Goal: Obtain resource: Obtain resource

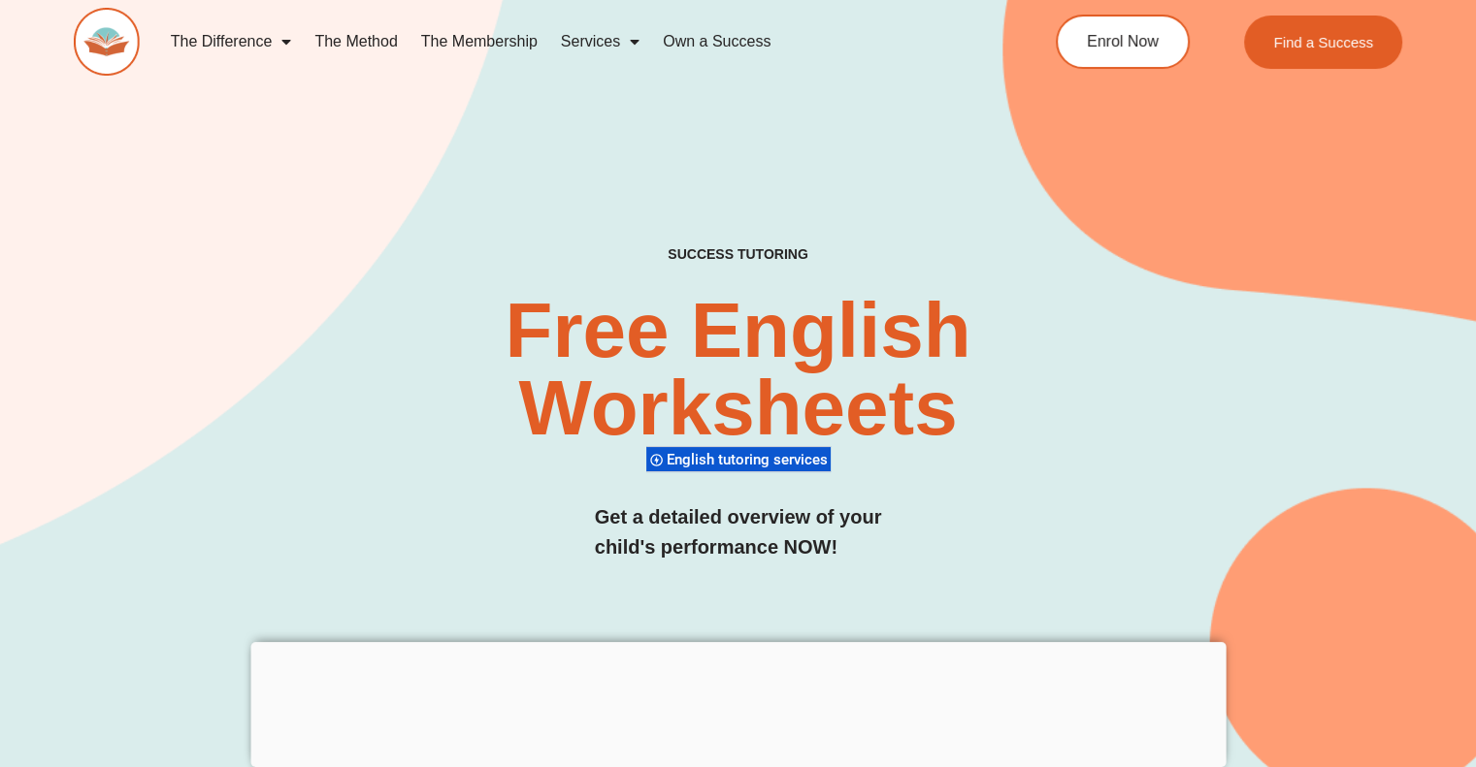
click at [732, 642] on div at bounding box center [737, 642] width 975 height 0
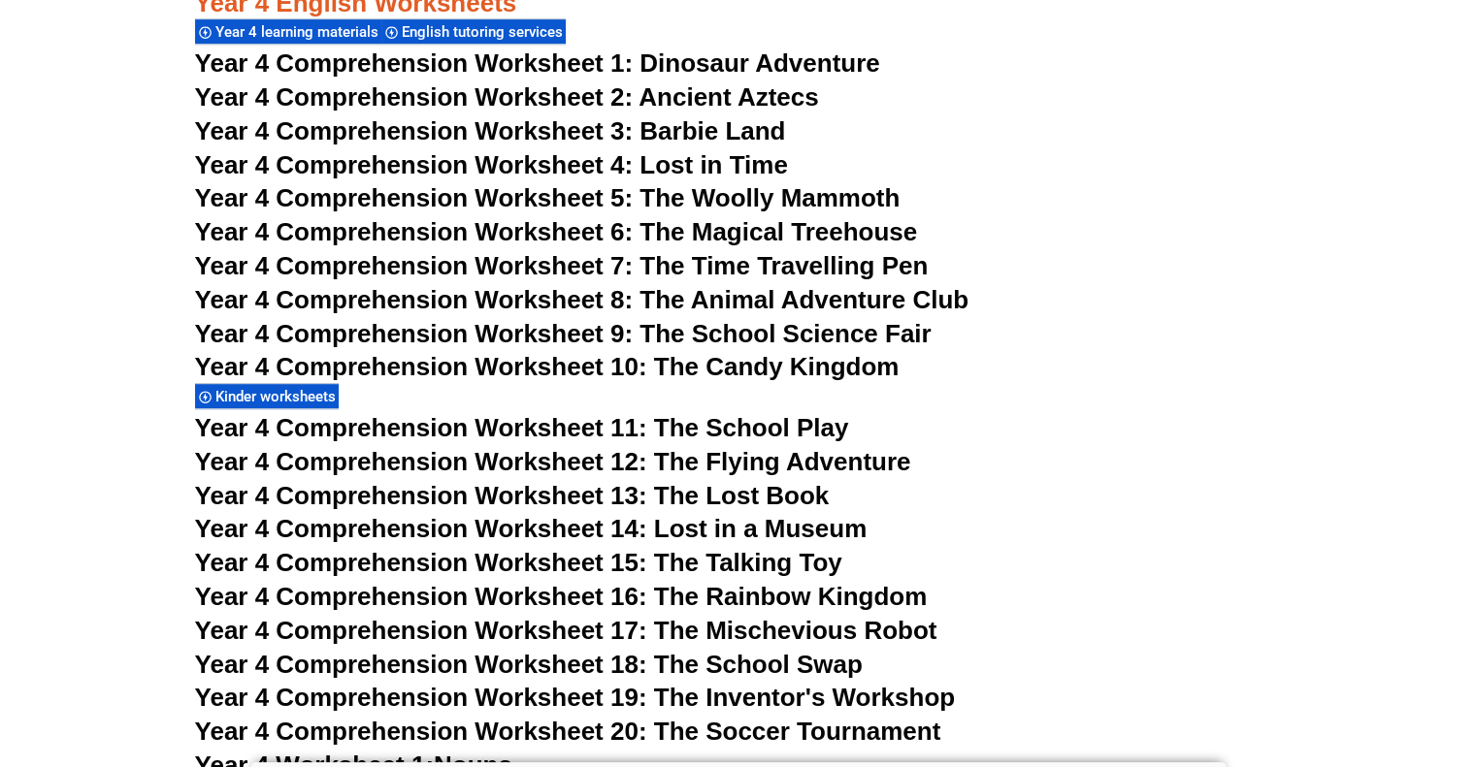
scroll to position [8330, 0]
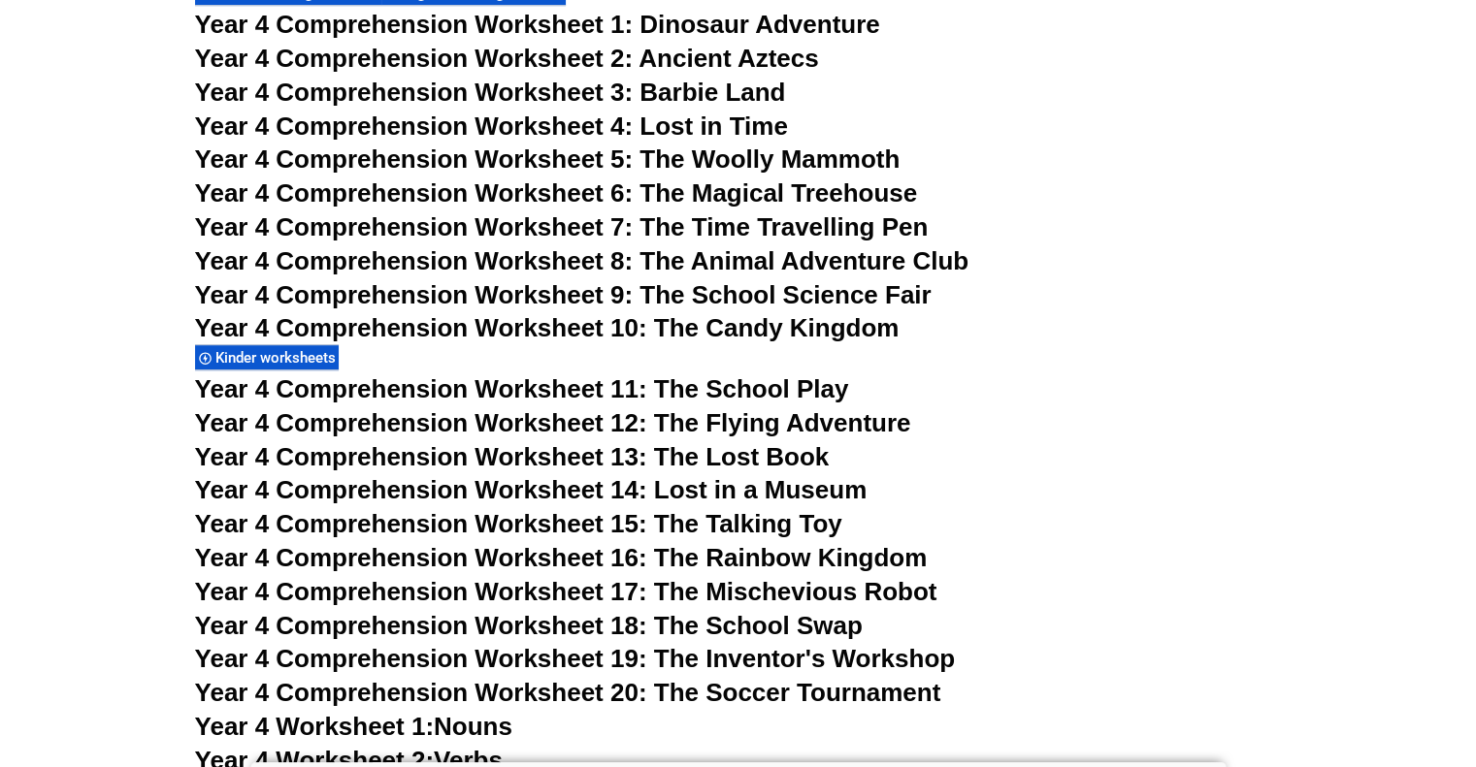
click at [555, 414] on span "Year 4 Comprehension Worksheet 12: The Flying Adventure" at bounding box center [553, 422] width 716 height 29
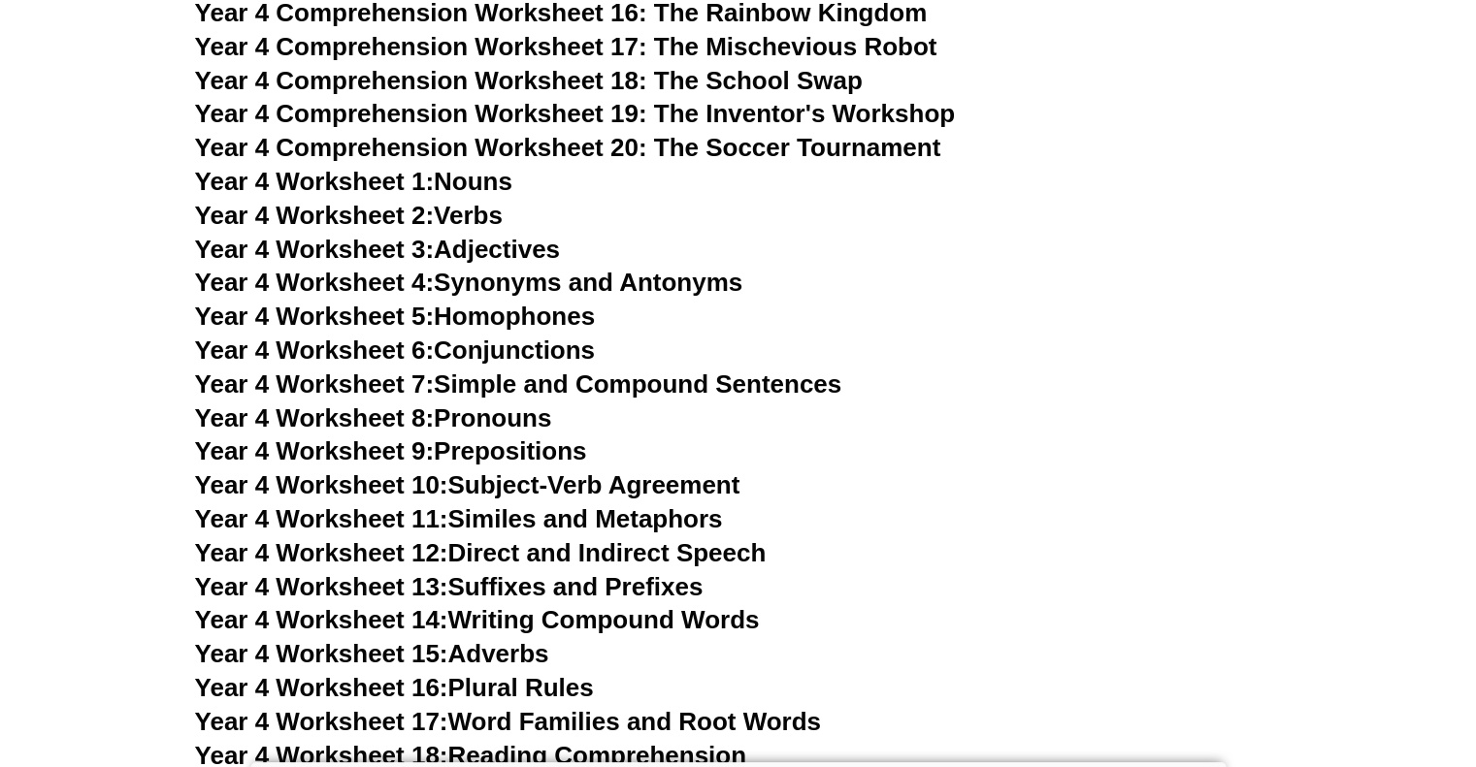
scroll to position [8946, 0]
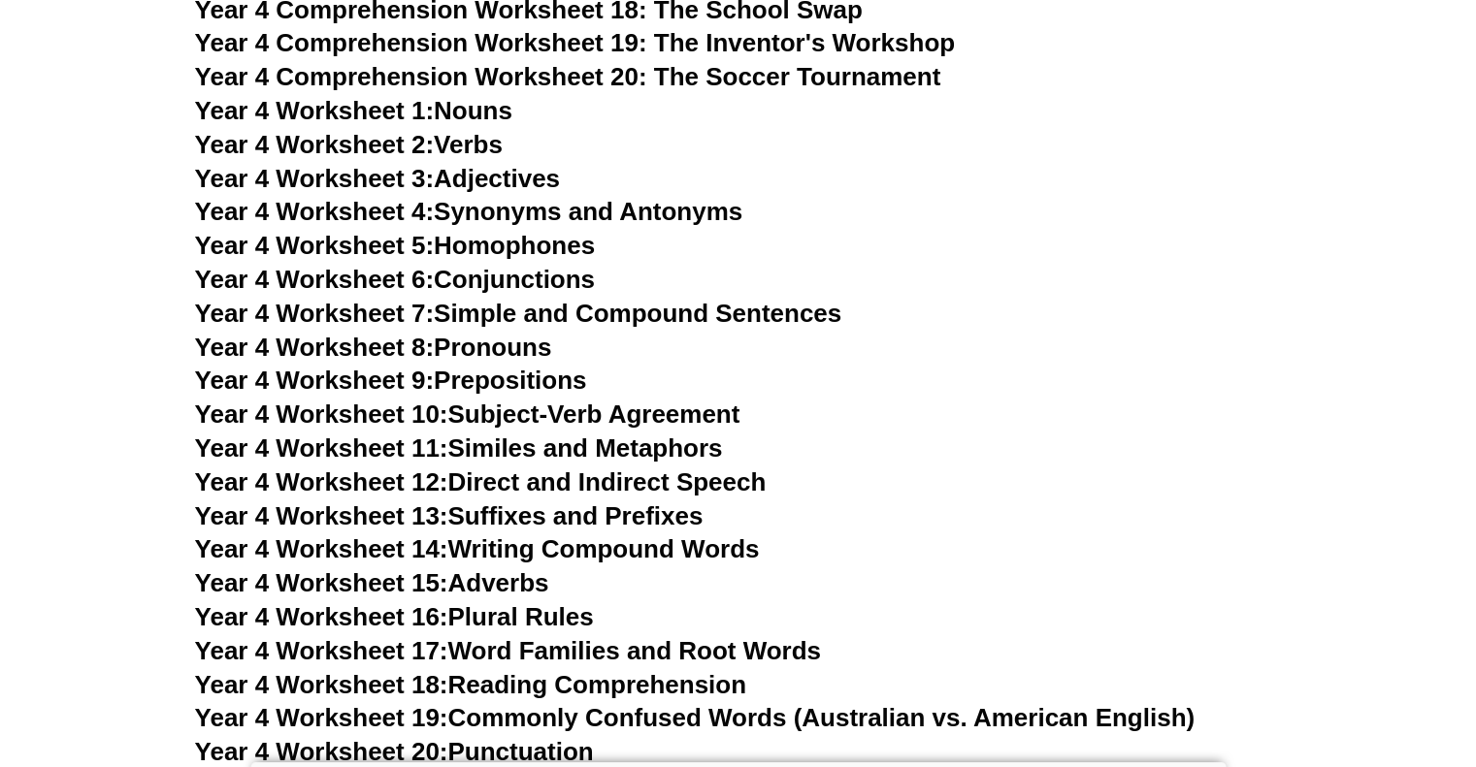
click at [497, 309] on link "Year 4 Worksheet 7: Simple and Compound Sentences" at bounding box center [518, 313] width 647 height 29
click at [685, 313] on link "Year 4 Worksheet 7: Simple and Compound Sentences" at bounding box center [518, 313] width 647 height 29
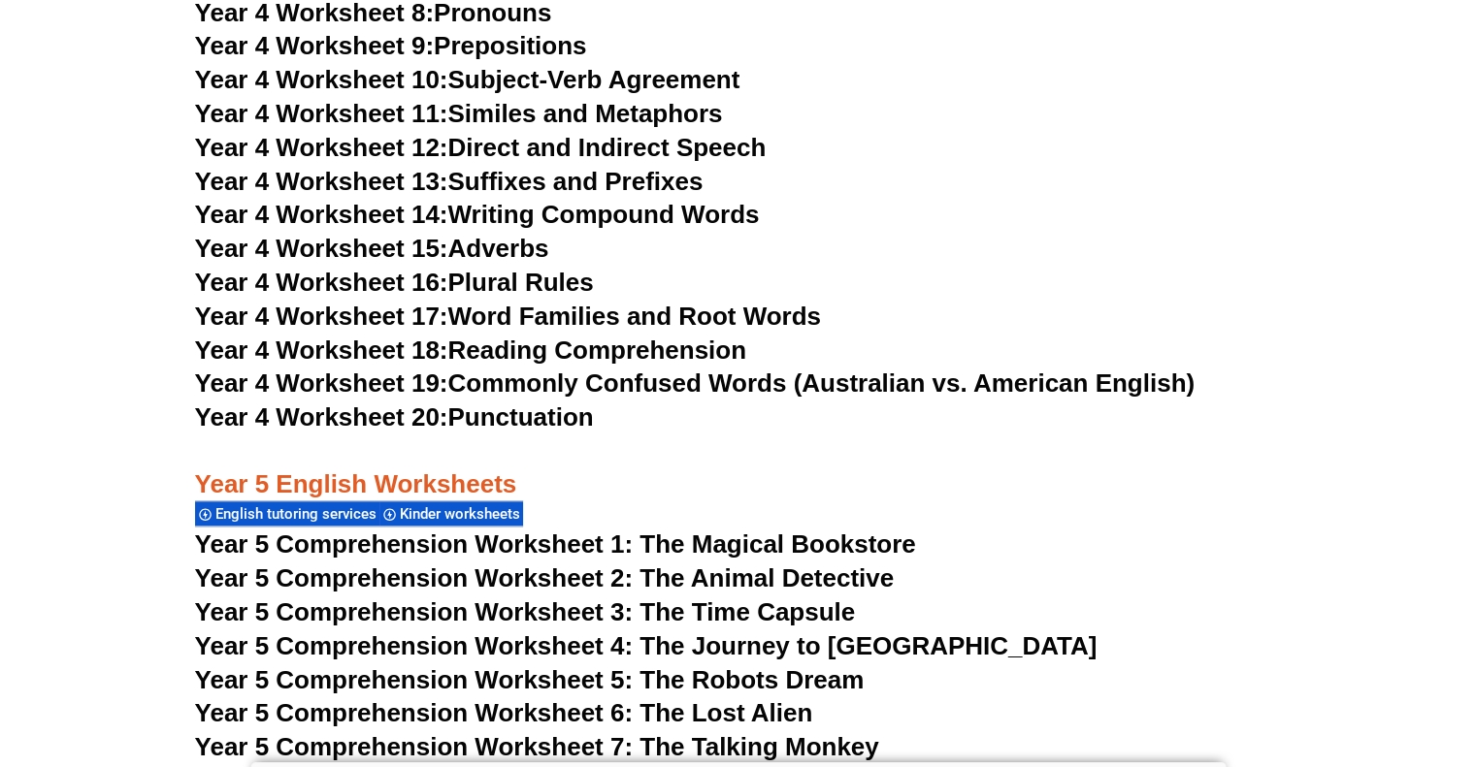
scroll to position [9093, 0]
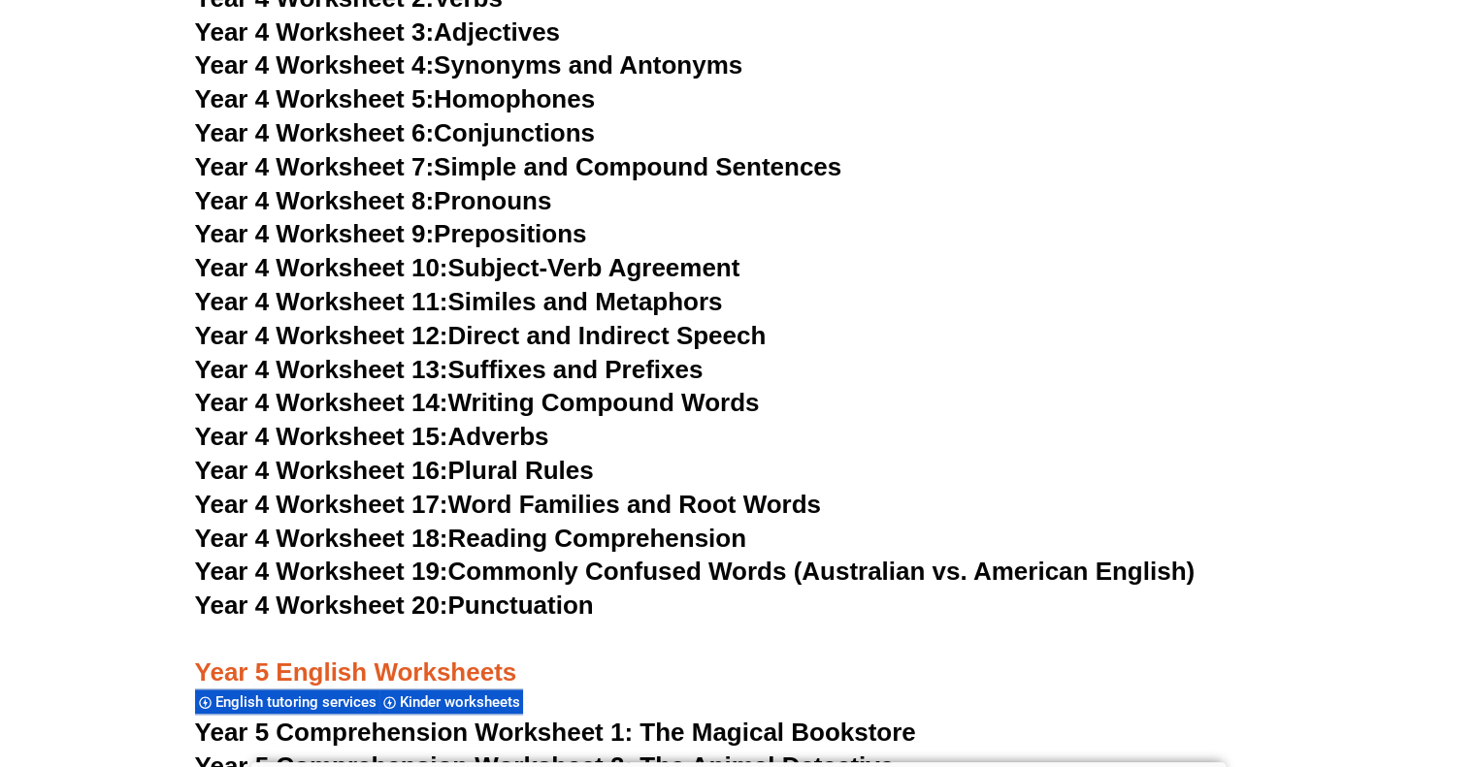
click at [502, 434] on link "Year 4 Worksheet 15: Adverbs" at bounding box center [372, 436] width 354 height 29
click at [482, 236] on link "Year 4 Worksheet 9: Prepositions" at bounding box center [391, 233] width 392 height 29
click at [539, 92] on link "Year 4 Worksheet 5: Homophones" at bounding box center [395, 98] width 401 height 29
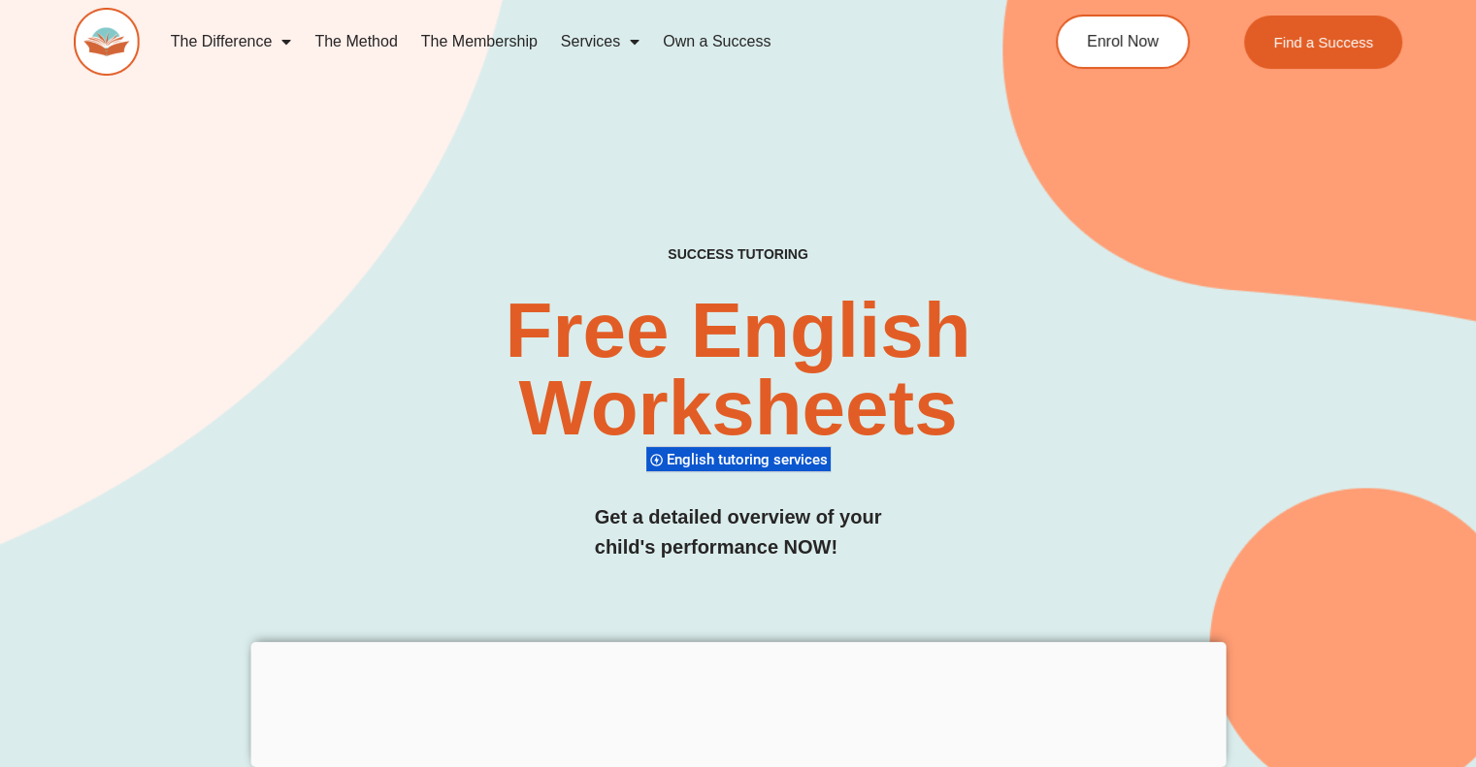
click at [737, 642] on div at bounding box center [737, 642] width 975 height 0
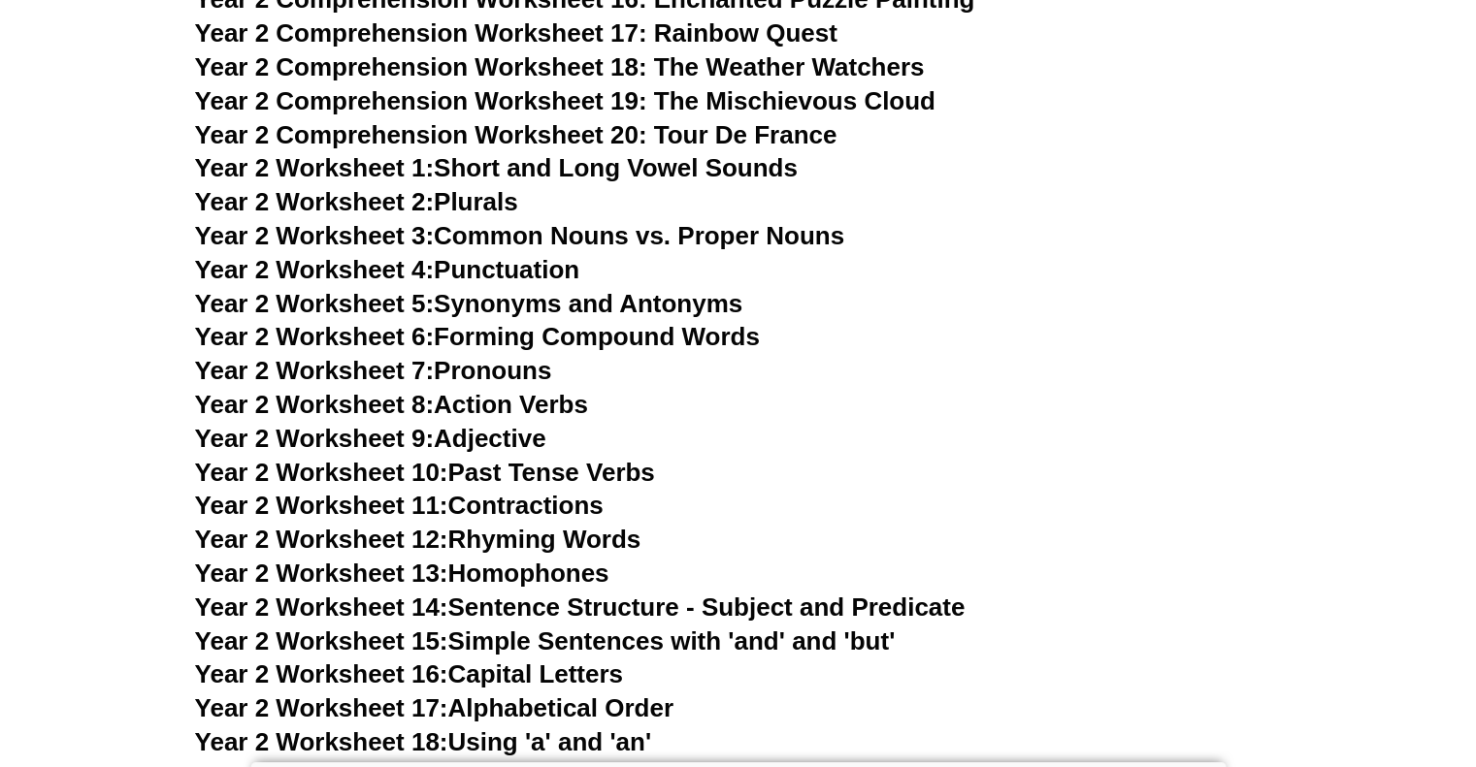
scroll to position [1525, 0]
